Goal: Task Accomplishment & Management: Manage account settings

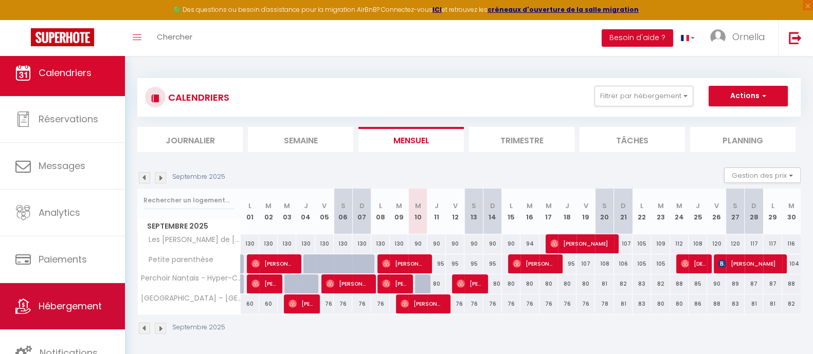
click at [73, 310] on span "Hébergement" at bounding box center [70, 306] width 63 height 13
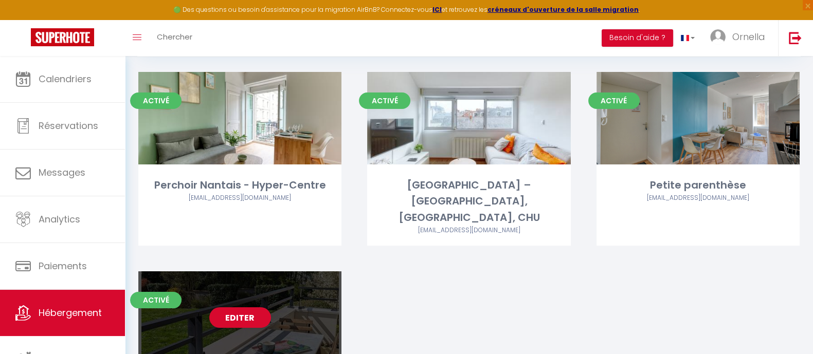
scroll to position [131, 0]
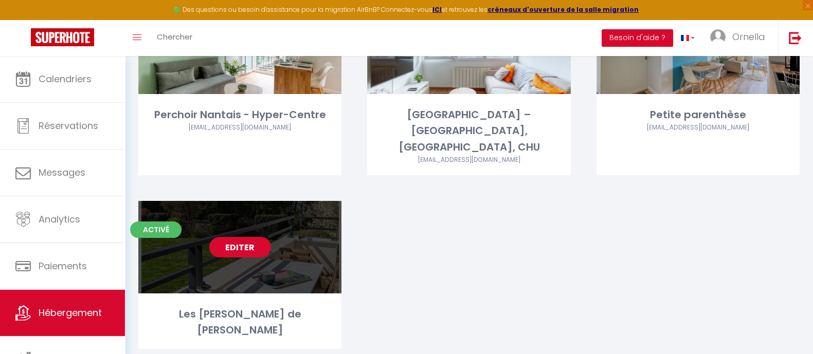
click at [229, 237] on link "Editer" at bounding box center [240, 247] width 62 height 21
select select "3"
select select "2"
select select "1"
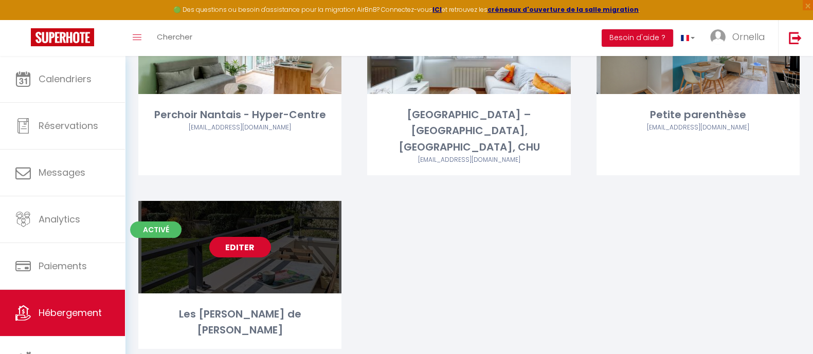
select select
select select "28"
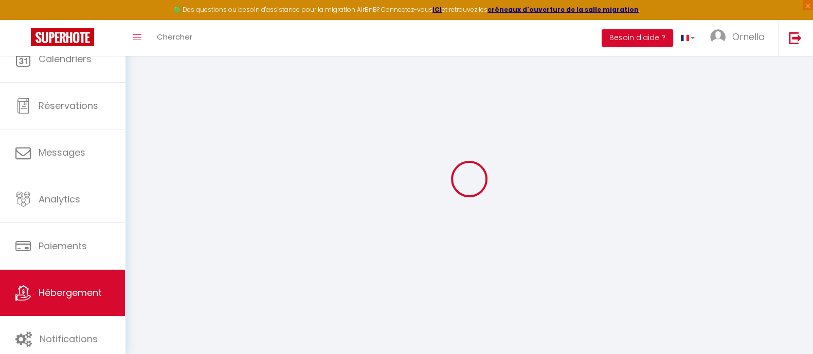
select select
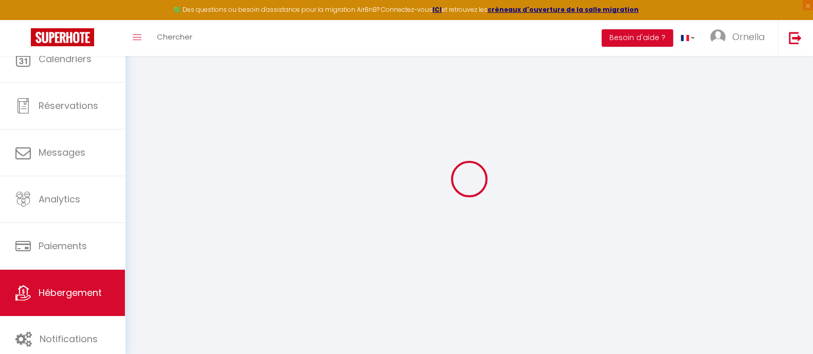
select select
checkbox input "false"
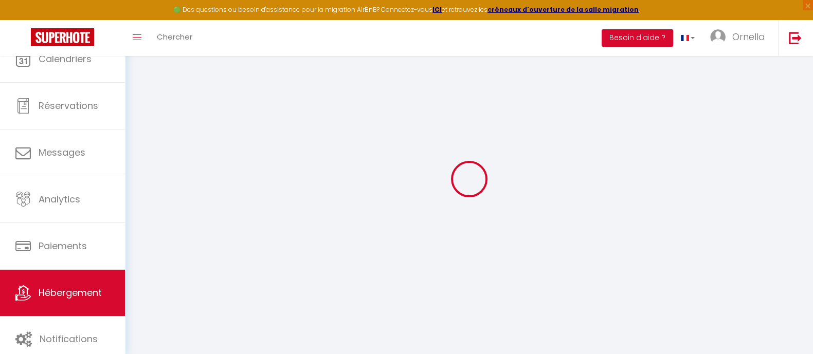
select select
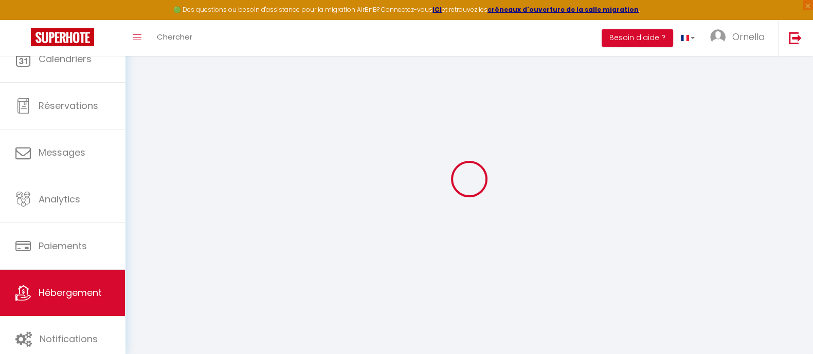
select select
checkbox input "false"
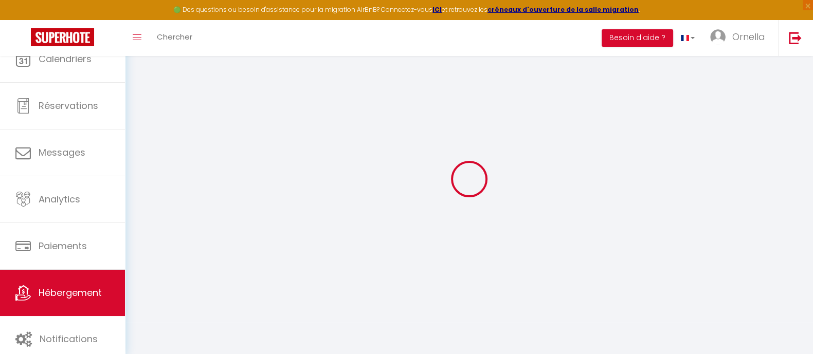
checkbox input "false"
select select
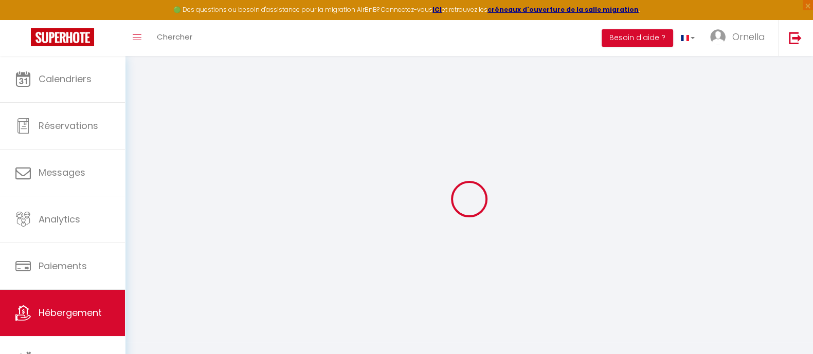
select select
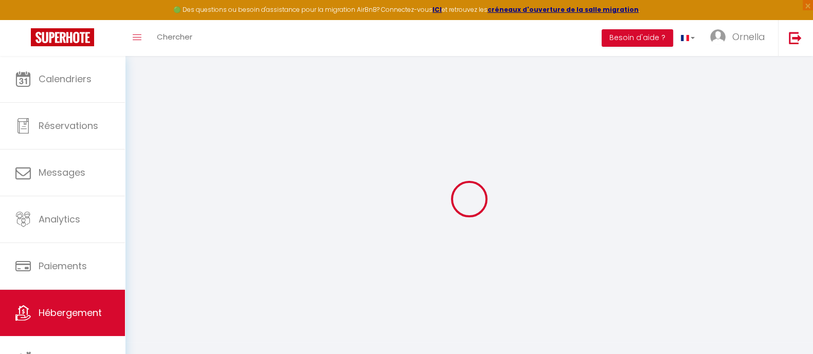
select select
checkbox input "false"
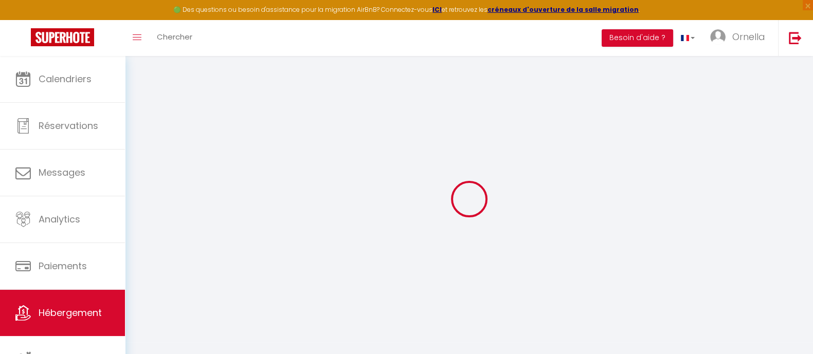
select select
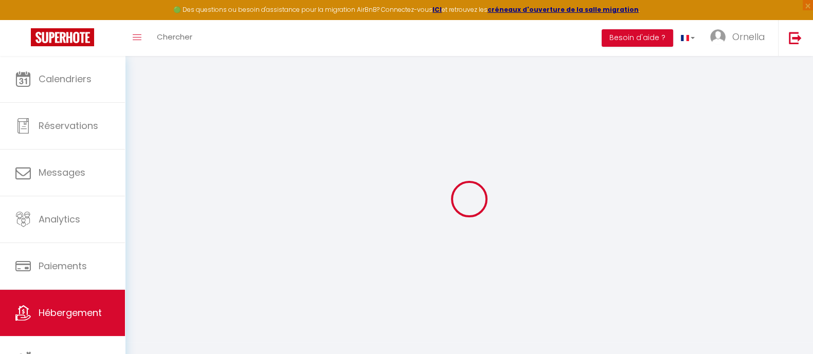
select select
checkbox input "false"
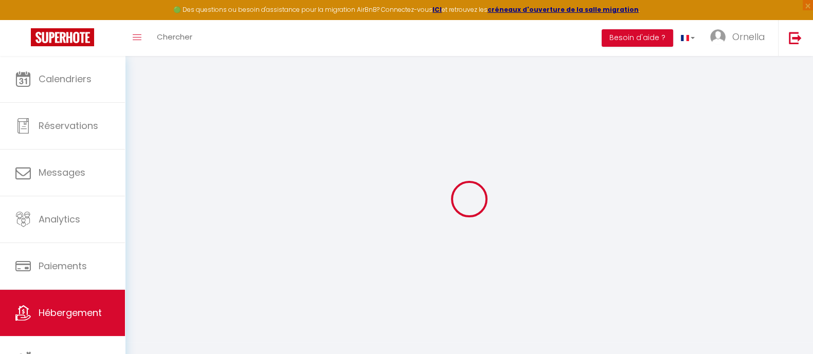
checkbox input "false"
select select
type input "Les [PERSON_NAME] de [PERSON_NAME]"
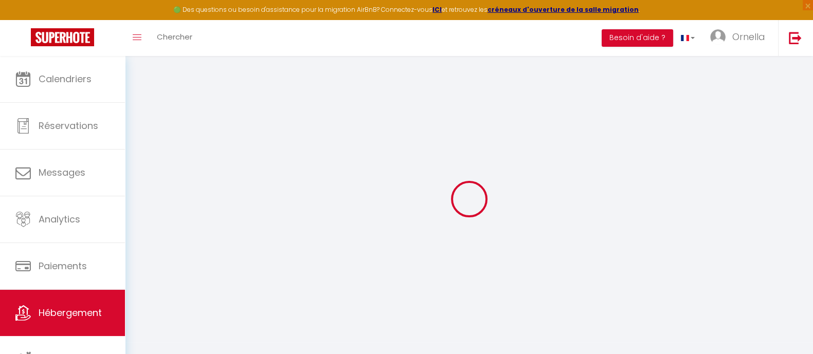
type input "[PERSON_NAME]"
select select "6"
select select "2"
type input "120"
type input "50"
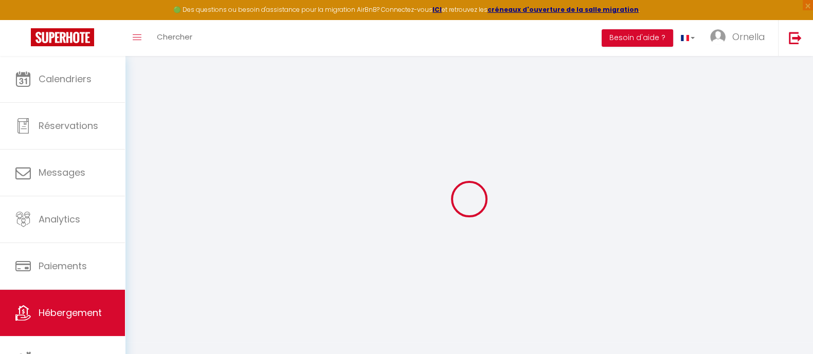
select select
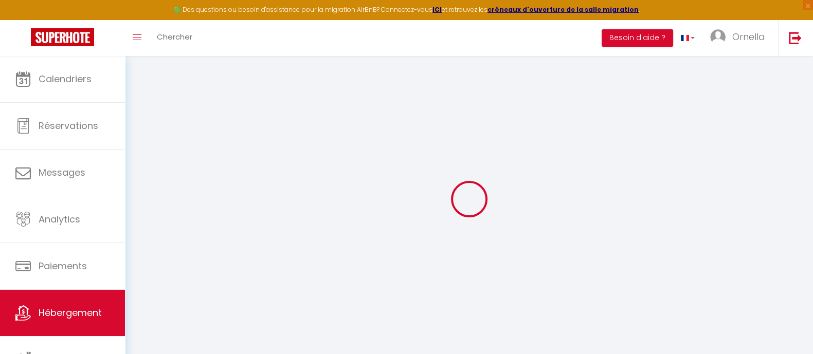
type input "[STREET_ADDRESS]"
type input "44120"
type input "Vertou"
type input "[EMAIL_ADDRESS][DOMAIN_NAME]"
select select
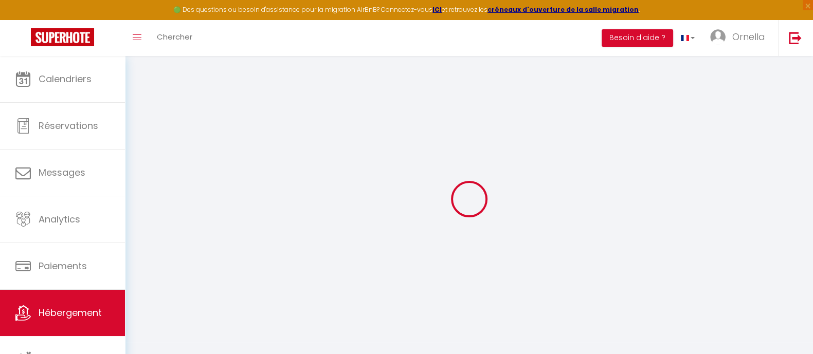
checkbox input "false"
type input "39"
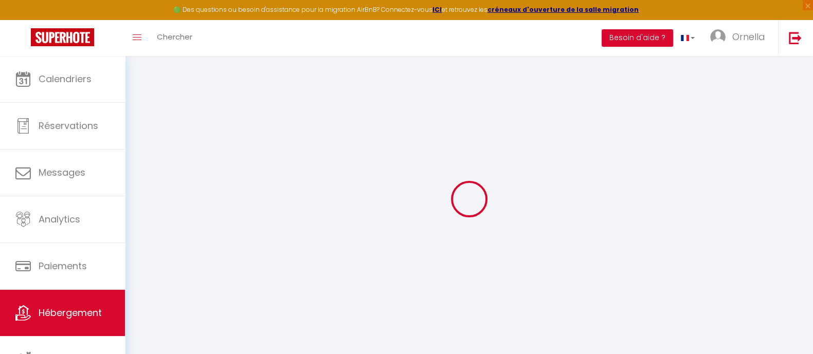
type input "0"
select select
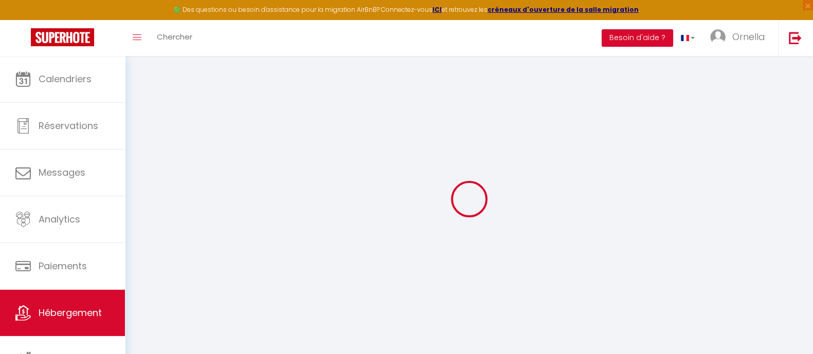
select select
checkbox input "false"
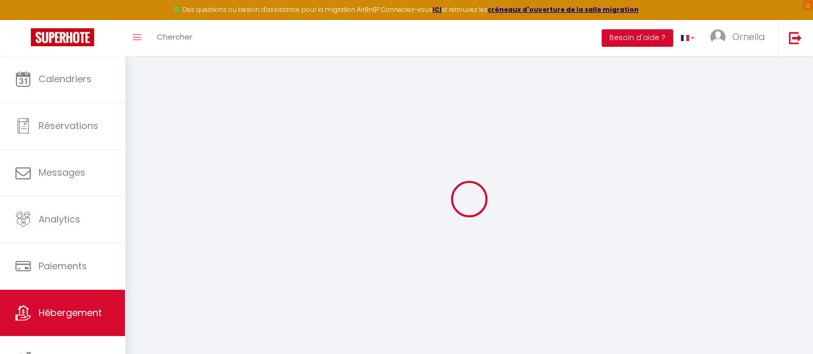
checkbox input "false"
select select "44248"
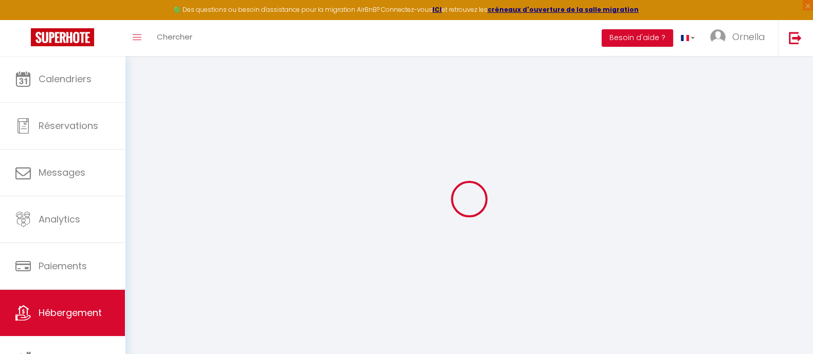
select select
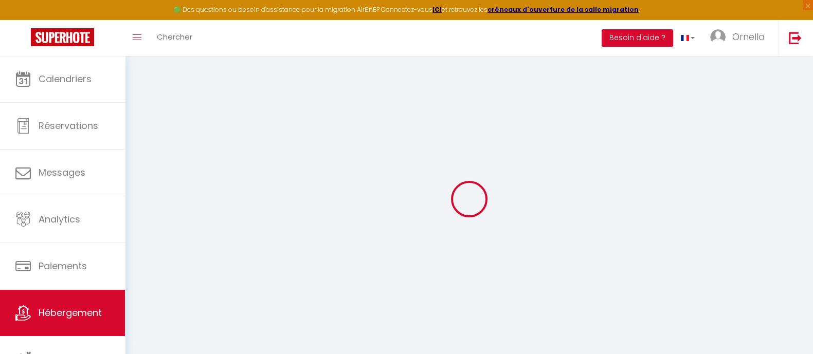
select select
checkbox input "false"
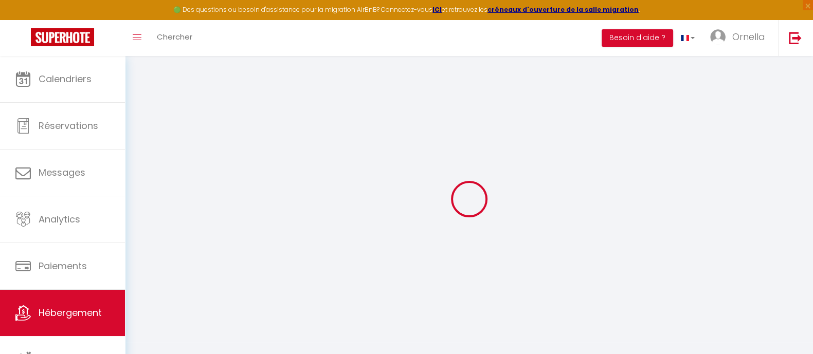
select select
checkbox input "false"
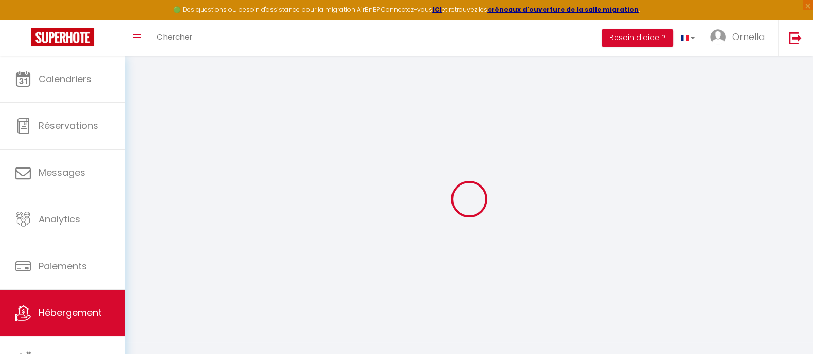
select select
checkbox input "false"
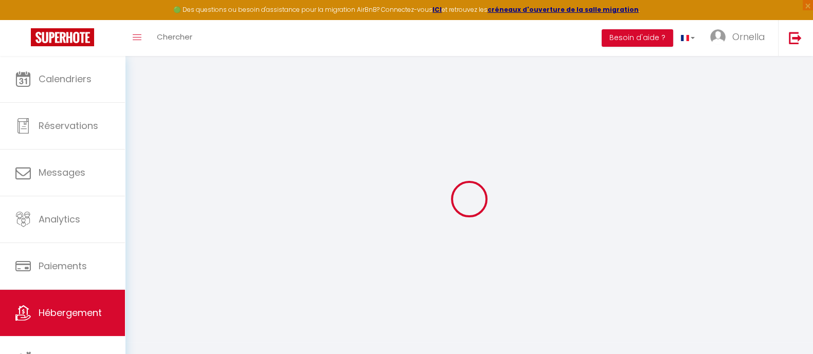
select select "14:00"
select select
select select "11:00"
select select "30"
select select "120"
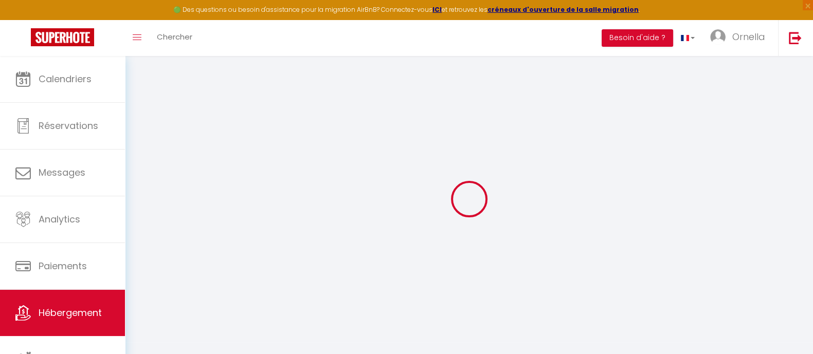
select select
checkbox input "false"
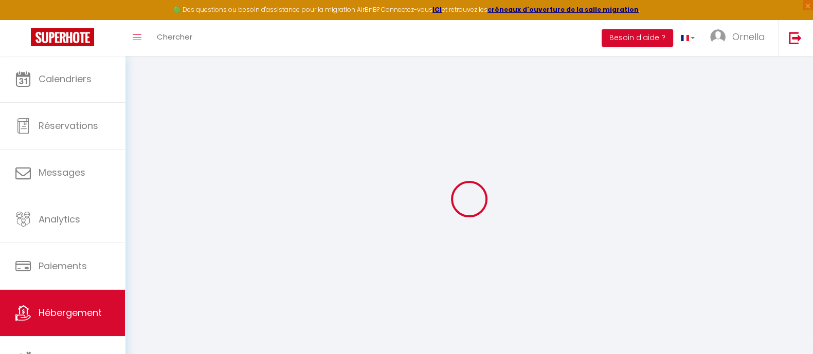
checkbox input "false"
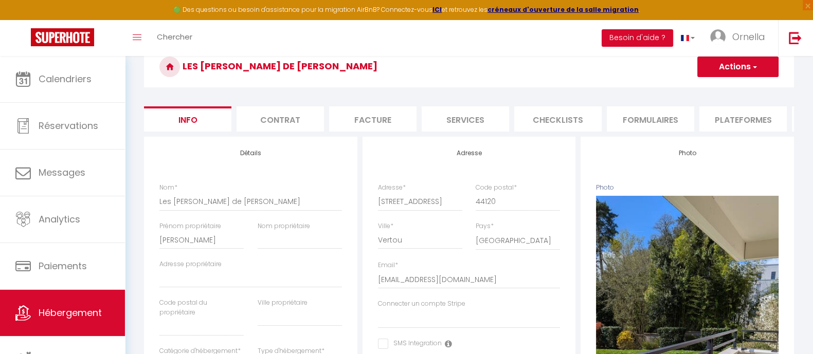
select select
checkbox input "false"
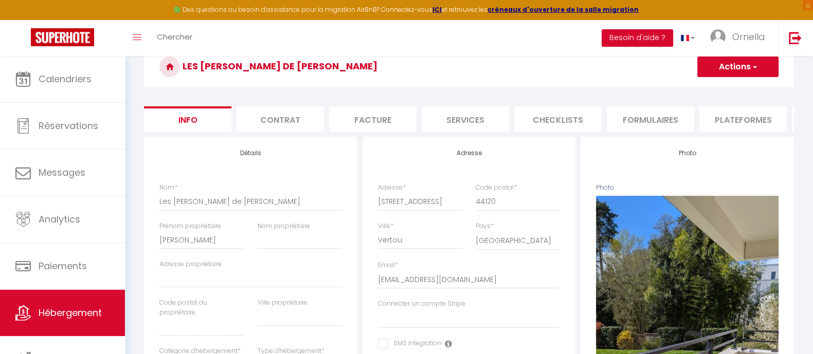
checkbox input "false"
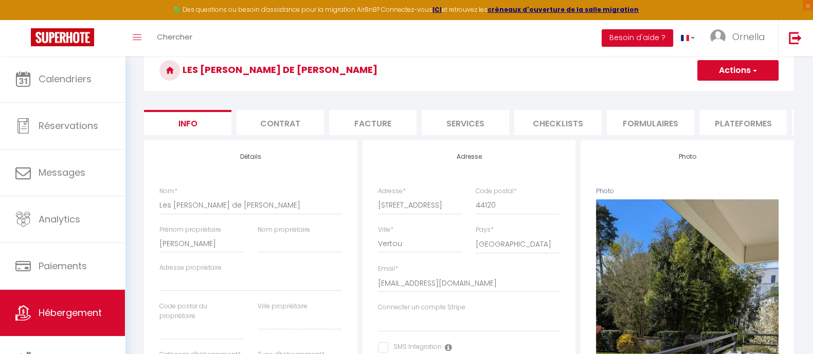
click at [728, 120] on li "Plateformes" at bounding box center [742, 122] width 87 height 25
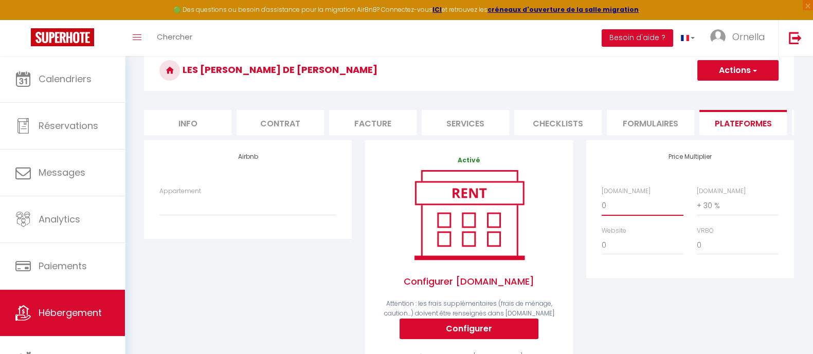
click at [632, 215] on select "0 + 1 % + 2 % + 3 % + 4 % + 5 % + 6 % + 7 % + 8 % + 9 %" at bounding box center [643, 206] width 82 height 20
click at [602, 205] on select "0 + 1 % + 2 % + 3 % + 4 % + 5 % + 6 % + 7 % + 8 % + 9 %" at bounding box center [643, 206] width 82 height 20
click at [714, 72] on button "Actions" at bounding box center [737, 70] width 81 height 21
click at [645, 215] on select "0 + 1 % + 2 % + 3 % + 4 % + 5 % + 6 % + 7 % + 8 % + 9 %" at bounding box center [643, 206] width 82 height 20
select select "+ 12 %"
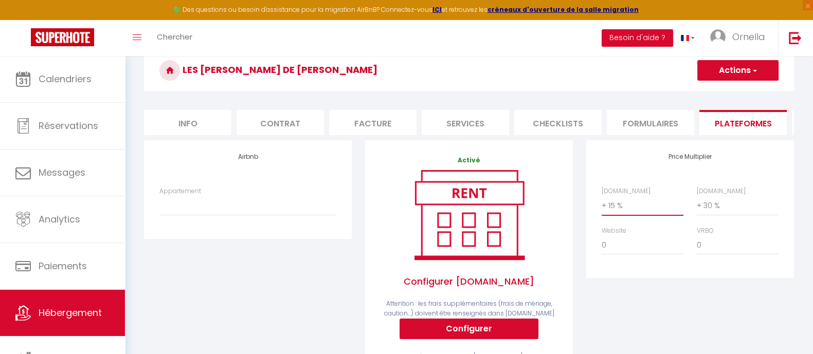
click at [602, 205] on select "0 + 1 % + 2 % + 3 % + 4 % + 5 % + 6 % + 7 % + 8 % + 9 %" at bounding box center [643, 206] width 82 height 20
click at [720, 70] on button "Actions" at bounding box center [737, 70] width 81 height 21
click at [721, 91] on link "Enregistrer" at bounding box center [737, 92] width 81 height 13
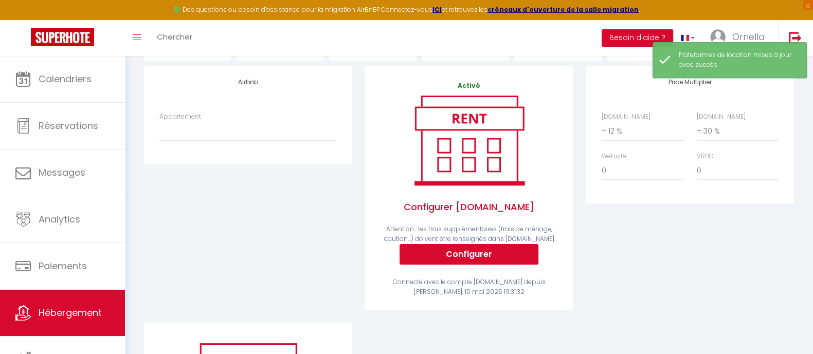
scroll to position [119, 0]
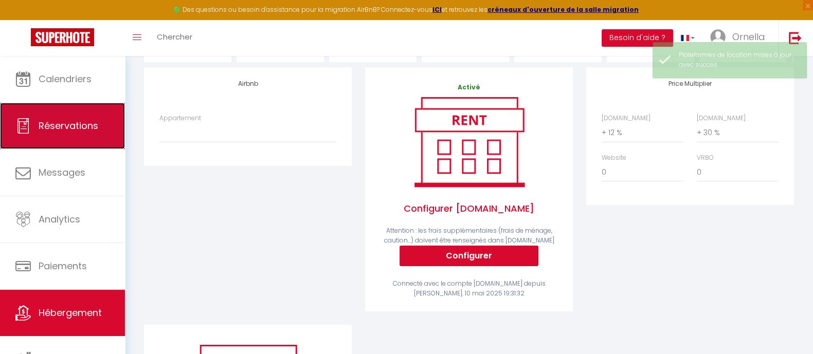
click at [38, 127] on link "Réservations" at bounding box center [62, 126] width 125 height 46
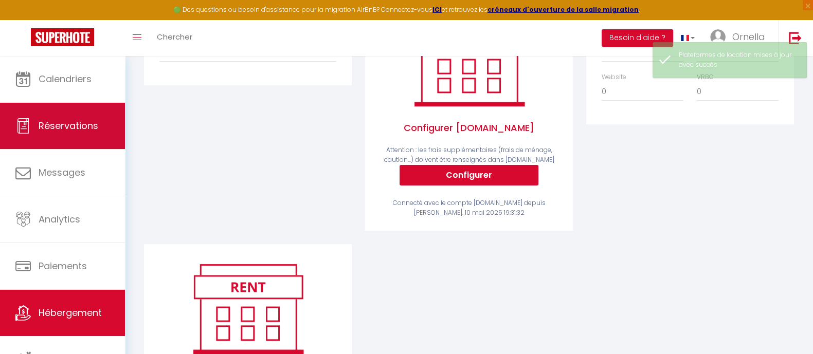
select select "not_cancelled"
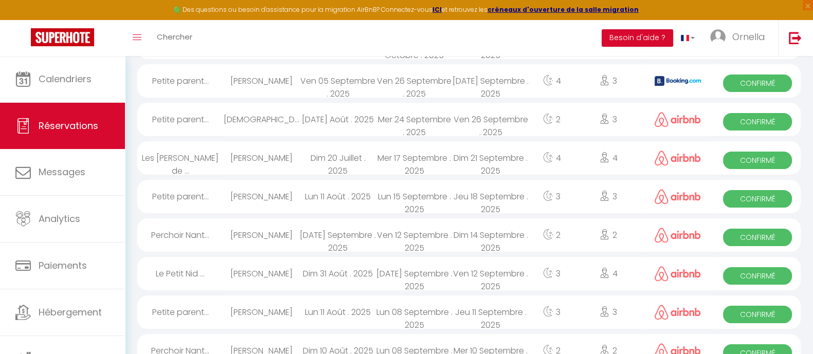
scroll to position [693, 0]
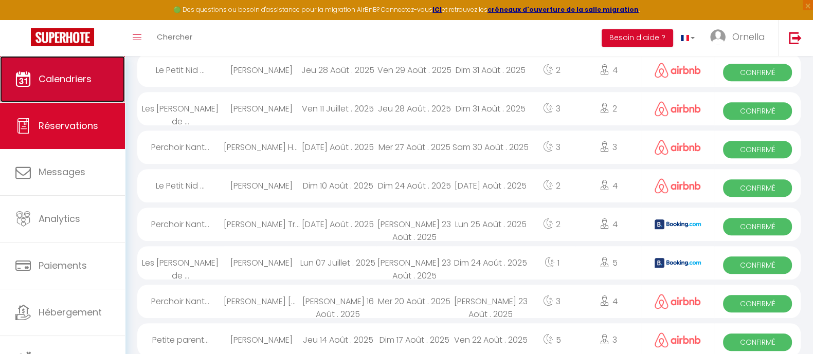
click at [33, 83] on link "Calendriers" at bounding box center [62, 79] width 125 height 46
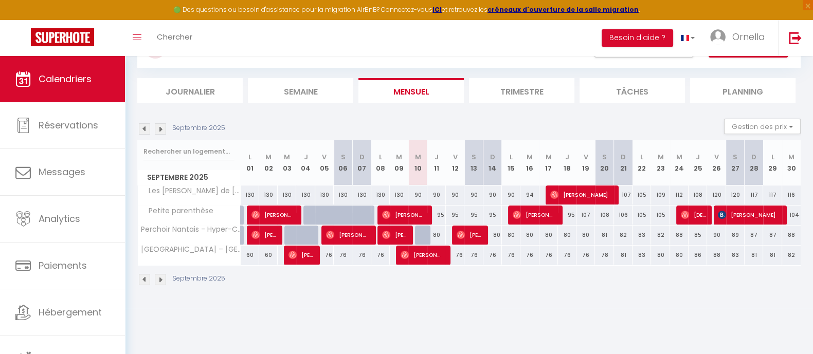
scroll to position [56, 0]
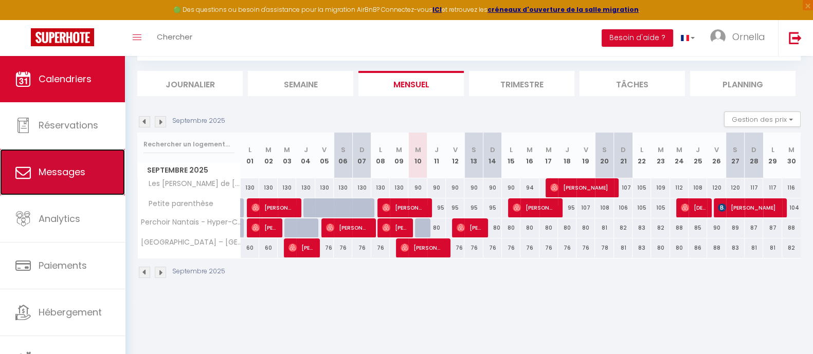
click at [67, 164] on link "Messages" at bounding box center [62, 172] width 125 height 46
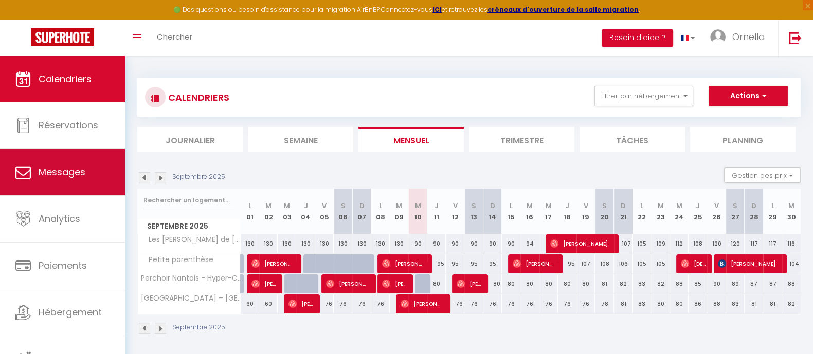
select select "message"
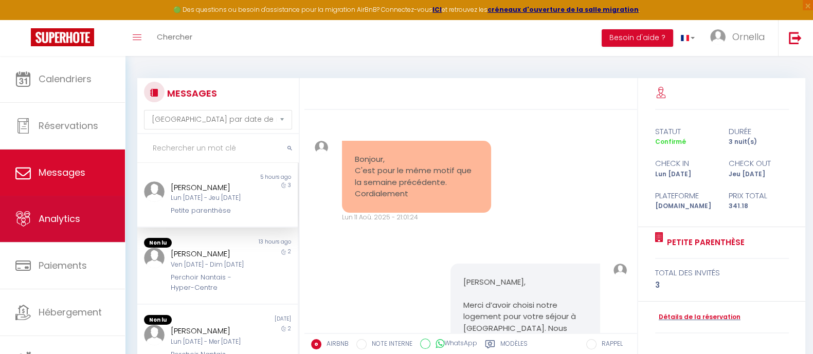
scroll to position [2478, 0]
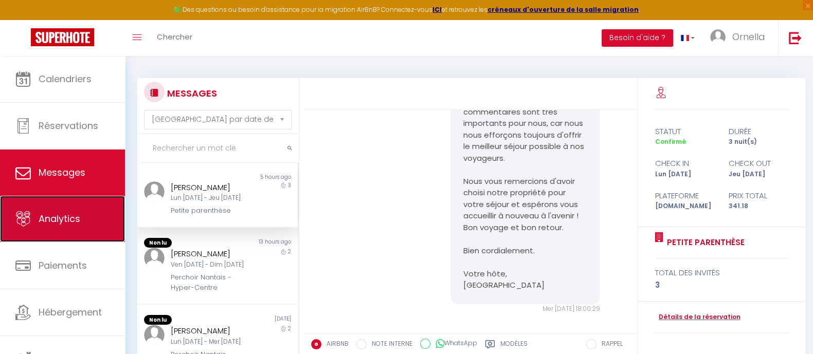
click at [65, 218] on span "Analytics" at bounding box center [60, 218] width 42 height 13
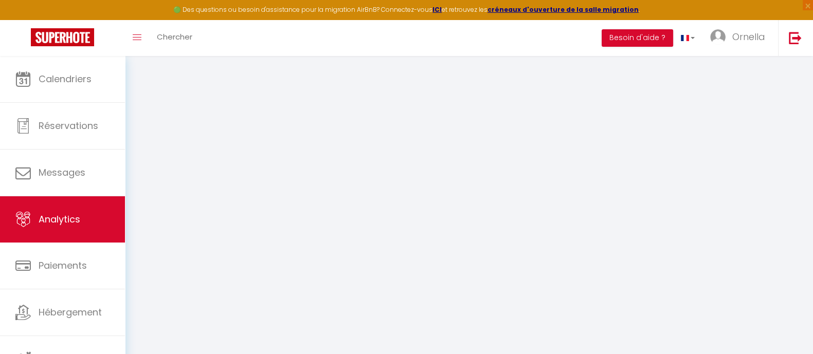
select select "2025"
select select "9"
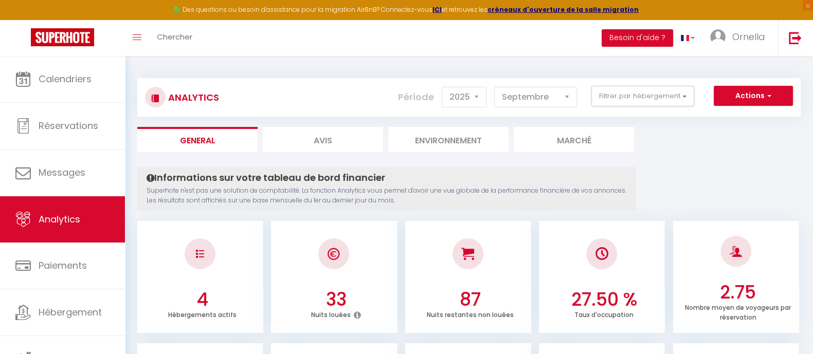
scroll to position [6, 0]
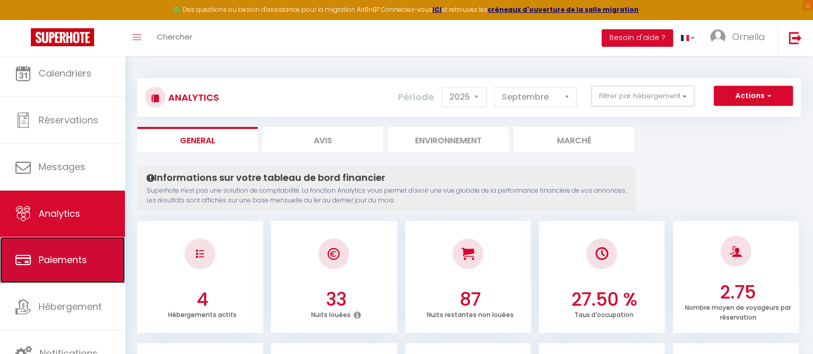
click at [70, 261] on span "Paiements" at bounding box center [63, 260] width 48 height 13
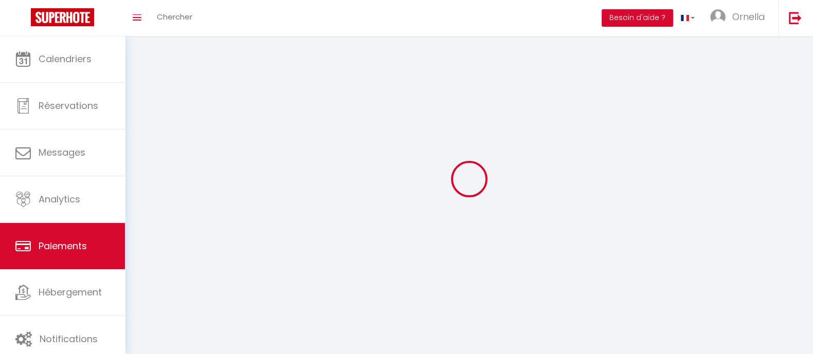
select select "2"
select select "0"
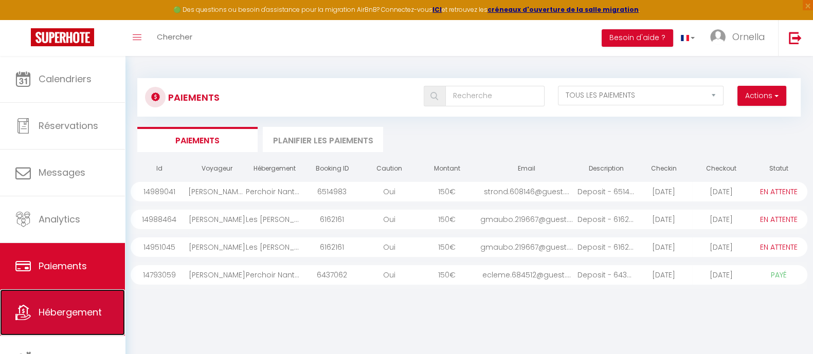
click at [68, 314] on span "Hébergement" at bounding box center [70, 312] width 63 height 13
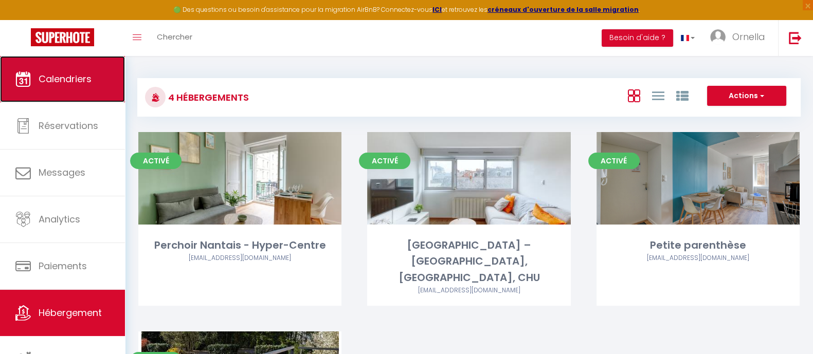
click at [76, 77] on span "Calendriers" at bounding box center [65, 79] width 53 height 13
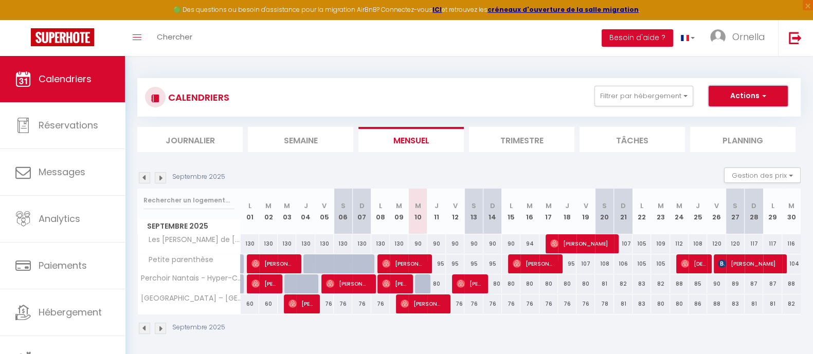
click at [748, 94] on button "Actions" at bounding box center [748, 96] width 79 height 21
